Goal: Check status: Check status

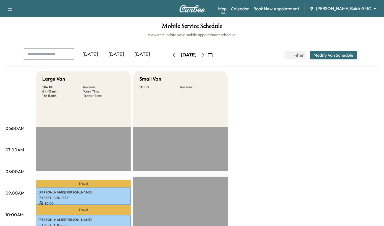
click at [120, 57] on div "[DATE]" at bounding box center [116, 54] width 26 height 12
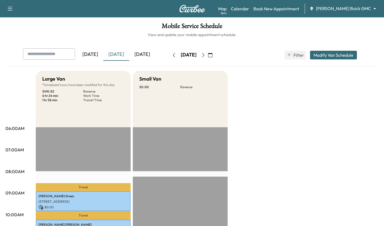
click at [137, 58] on div "[DATE]" at bounding box center [142, 54] width 26 height 12
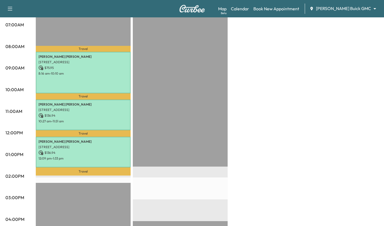
scroll to position [123, 0]
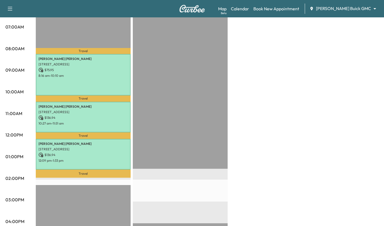
click at [103, 83] on div "Leon Gibson 2705 Wagon Wheel Dr, Carrollton, TX 75006, Dallas $ 75.95 8:16 am -…" at bounding box center [83, 74] width 95 height 41
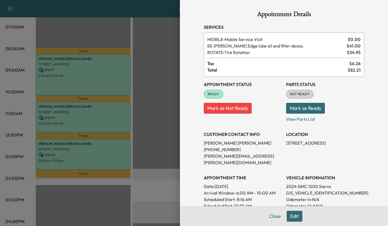
click at [154, 88] on div at bounding box center [194, 113] width 388 height 226
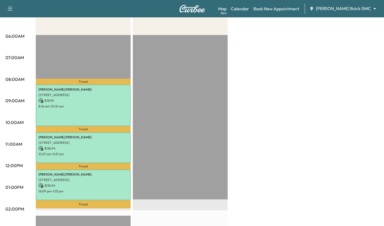
scroll to position [83, 0]
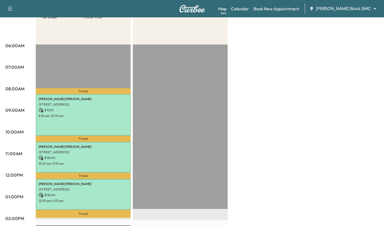
click at [361, 12] on div "Map Beta Calendar Book New Appointment Ewing Buick GMC ******** ​" at bounding box center [299, 9] width 162 height 10
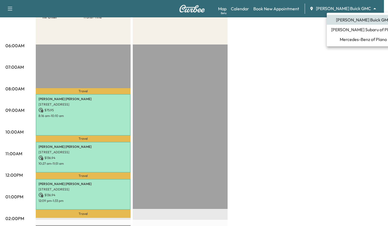
click at [365, 11] on body "Support Log Out Map Beta Calendar Book New Appointment Ewing Buick GMC ********…" at bounding box center [194, 30] width 388 height 226
click at [347, 38] on span "Mercedes-Benz of Plano" at bounding box center [363, 39] width 47 height 7
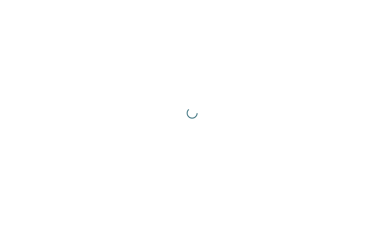
scroll to position [0, 0]
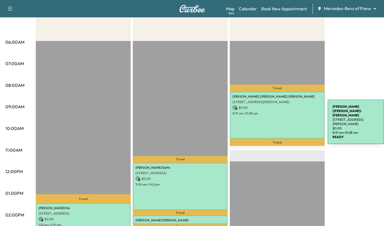
scroll to position [87, 0]
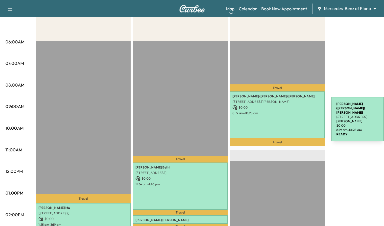
click at [291, 116] on div "Penny (Fernando) Loyd 4320 Bryn Mawr Dr, Dallas, TX 75225, USA $ 0.00 8:19 am -…" at bounding box center [277, 114] width 95 height 47
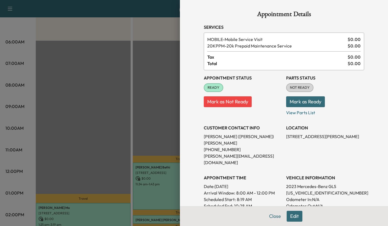
click at [165, 117] on div at bounding box center [194, 113] width 388 height 226
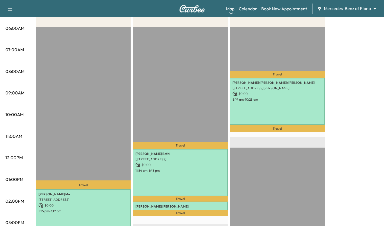
scroll to position [100, 0]
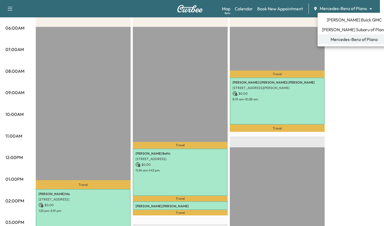
click at [360, 8] on body "Support Log Out Map Beta Calendar Book New Appointment Mercedes-Benz of Plano *…" at bounding box center [192, 13] width 384 height 226
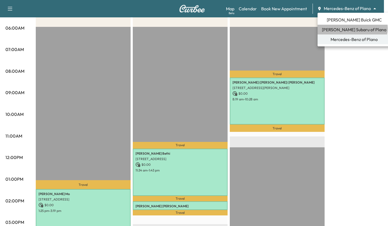
click at [353, 28] on span "Ewing Subaru of Plano" at bounding box center [354, 29] width 65 height 7
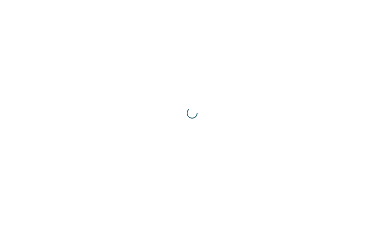
scroll to position [0, 0]
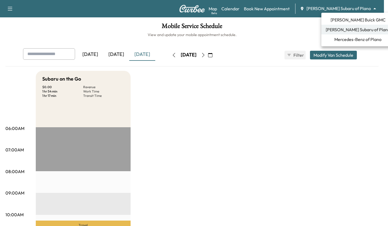
click at [371, 9] on body "Support Log Out Map Beta Calendar Book New Appointment Ewing Subaru of Plano **…" at bounding box center [194, 113] width 388 height 226
click at [356, 18] on span "[PERSON_NAME] Buick GMC" at bounding box center [358, 20] width 55 height 7
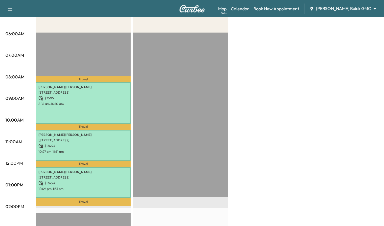
scroll to position [95, 0]
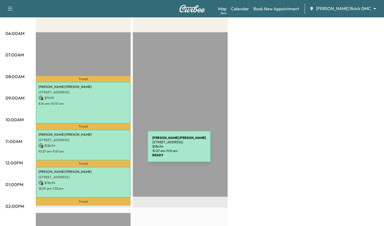
click at [107, 150] on p "10:27 am - 11:51 am" at bounding box center [83, 151] width 89 height 4
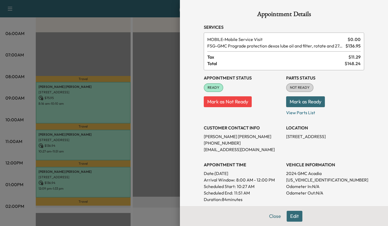
click at [154, 147] on div at bounding box center [194, 113] width 388 height 226
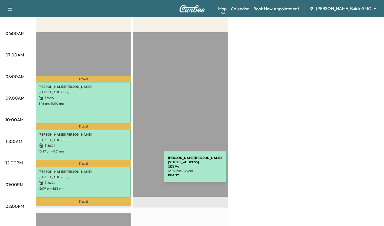
click at [123, 170] on p "Jaqueline Gonzales" at bounding box center [83, 171] width 89 height 4
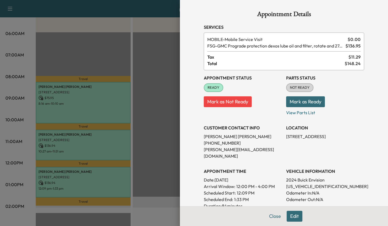
drag, startPoint x: 174, startPoint y: 143, endPoint x: 122, endPoint y: 139, distance: 52.2
click at [122, 139] on div at bounding box center [194, 113] width 388 height 226
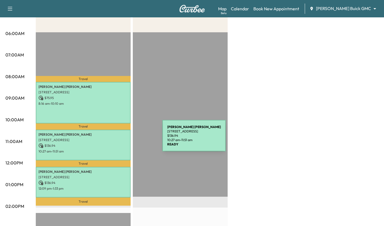
click at [122, 139] on p "2201 Wing Point Ln, Plano, TX 75093, USA" at bounding box center [83, 140] width 89 height 4
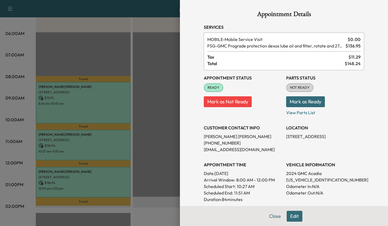
click at [156, 137] on div at bounding box center [194, 113] width 388 height 226
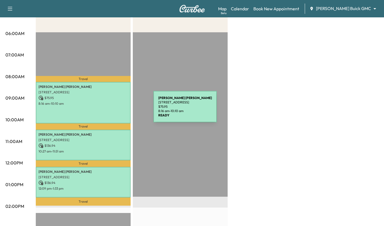
click at [113, 110] on div "Leon Gibson 2705 Wagon Wheel Dr, Carrollton, TX 75006, Dallas $ 75.95 8:16 am -…" at bounding box center [83, 102] width 95 height 41
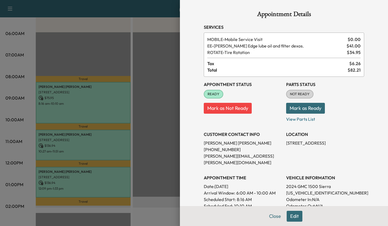
click at [148, 91] on div at bounding box center [194, 113] width 388 height 226
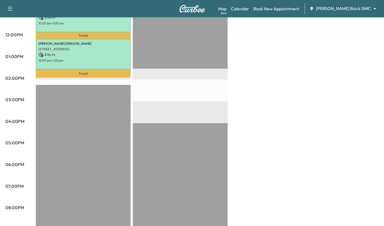
scroll to position [0, 0]
